Goal: Task Accomplishment & Management: Manage account settings

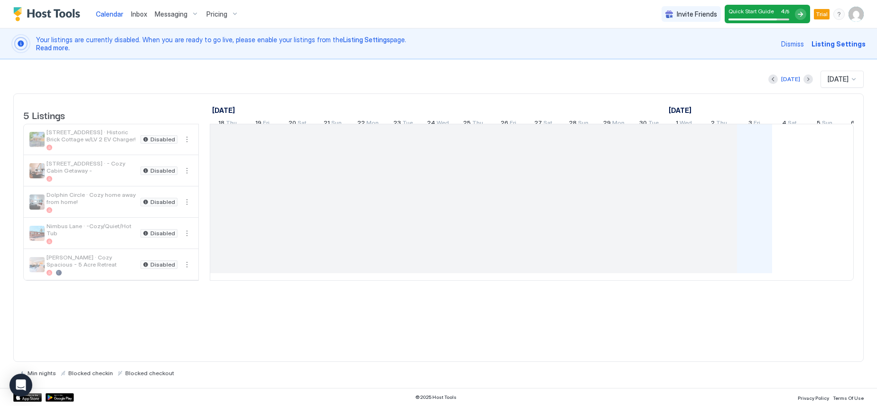
scroll to position [0, 527]
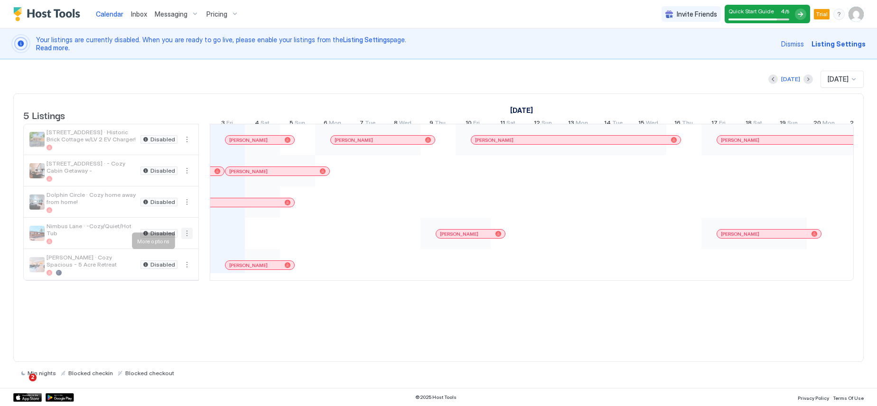
click at [187, 239] on button "More options" at bounding box center [186, 233] width 11 height 11
click at [177, 284] on span "Listing Settings" at bounding box center [170, 284] width 42 height 7
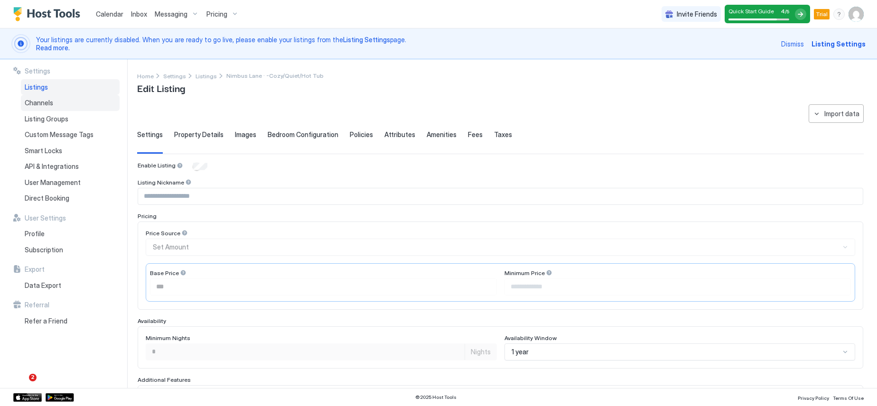
click at [43, 102] on span "Channels" at bounding box center [39, 103] width 28 height 9
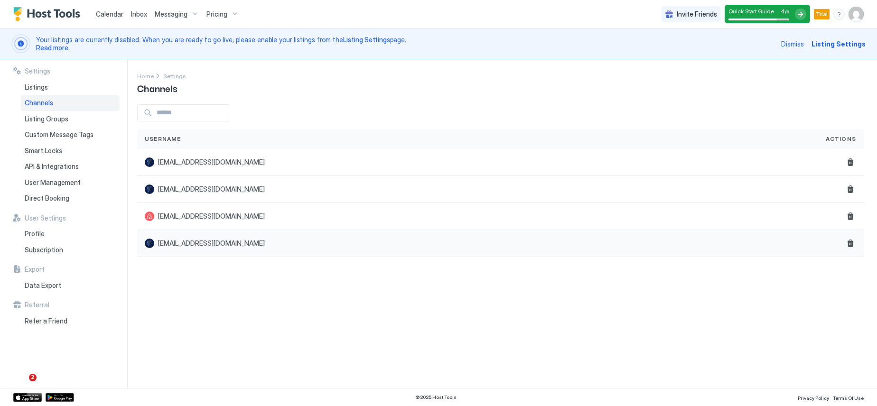
click at [208, 246] on span "[EMAIL_ADDRESS][DOMAIN_NAME]" at bounding box center [211, 243] width 107 height 9
click at [104, 17] on span "Calendar" at bounding box center [110, 14] width 28 height 8
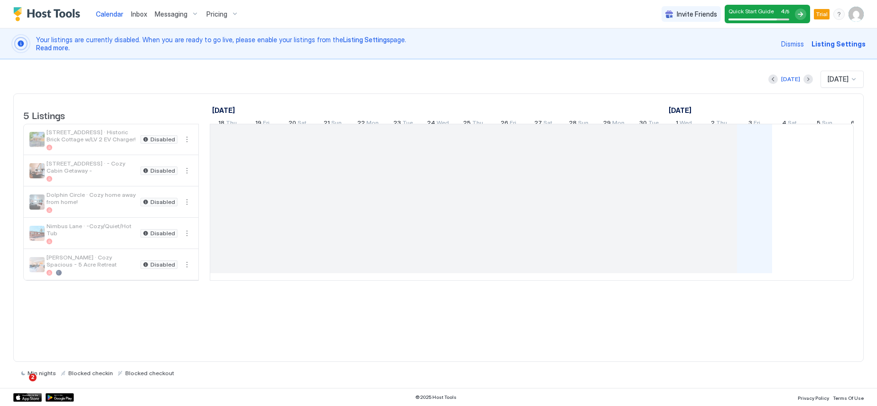
scroll to position [0, 527]
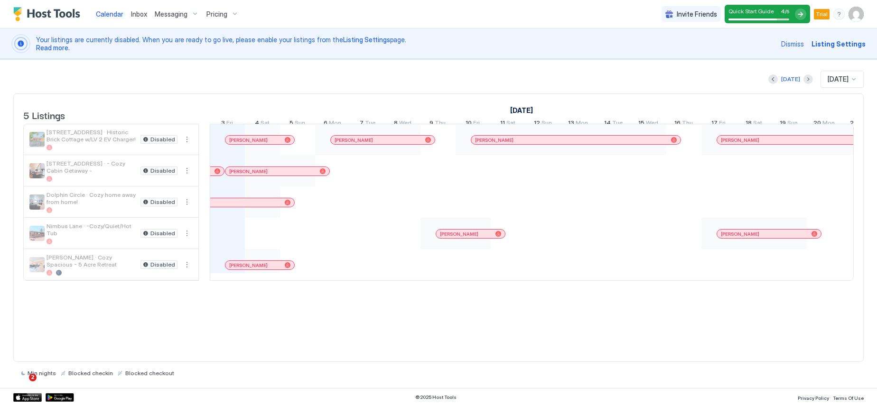
click at [856, 47] on span "Listing Settings" at bounding box center [838, 44] width 54 height 10
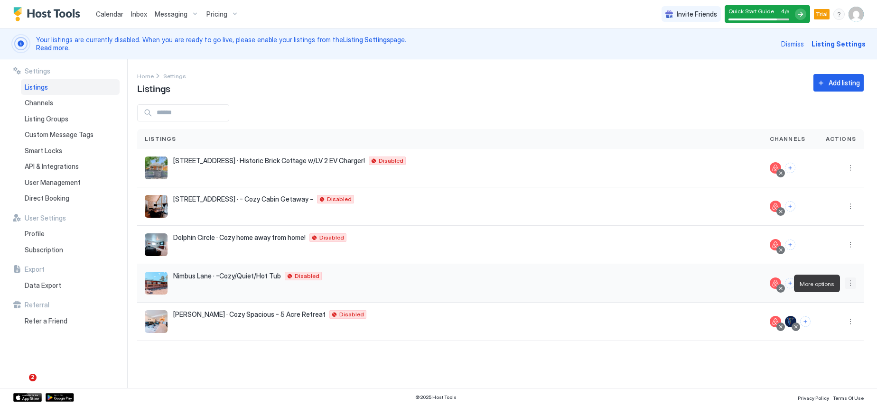
click at [849, 282] on button "More options" at bounding box center [850, 283] width 11 height 11
click at [837, 343] on span "Connect Channel" at bounding box center [831, 342] width 47 height 7
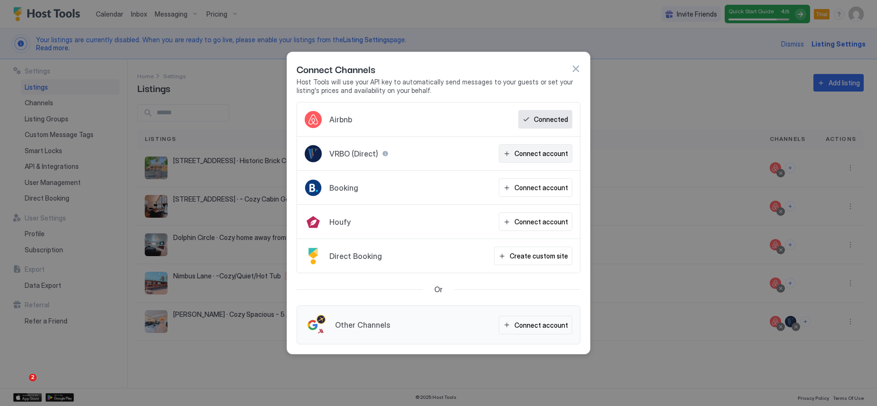
click at [540, 156] on div "Connect account" at bounding box center [541, 154] width 54 height 10
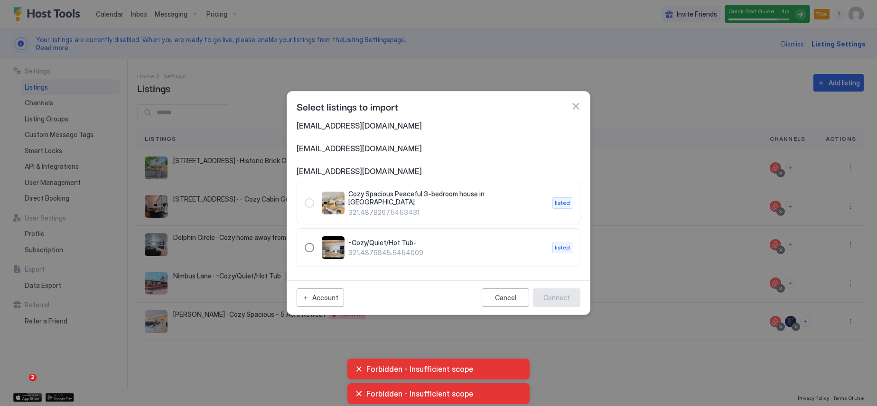
click at [308, 246] on div "321.4879845.5454009" at bounding box center [309, 247] width 9 height 9
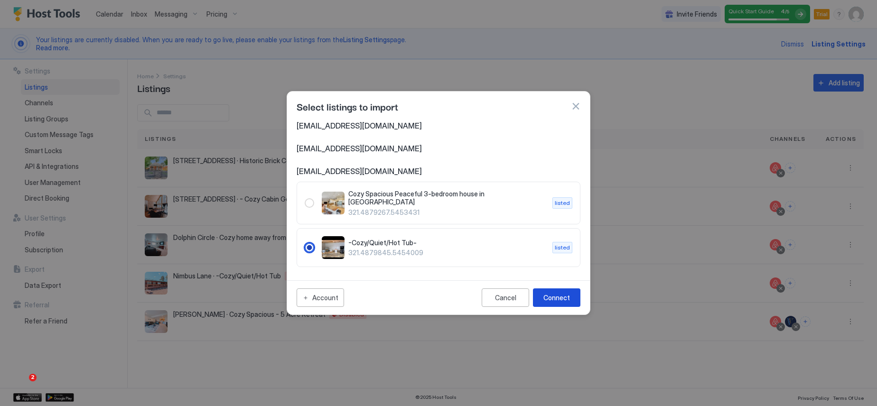
click at [549, 295] on div "Connect" at bounding box center [556, 298] width 27 height 10
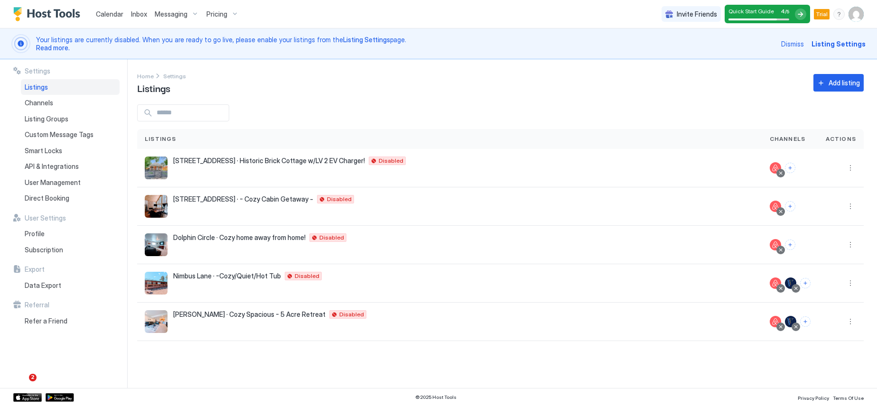
click at [115, 14] on span "Calendar" at bounding box center [110, 14] width 28 height 8
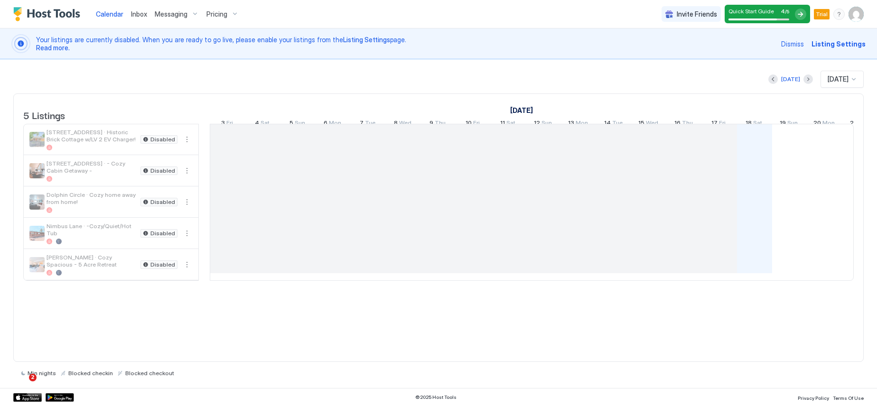
scroll to position [0, 527]
